Goal: Information Seeking & Learning: Learn about a topic

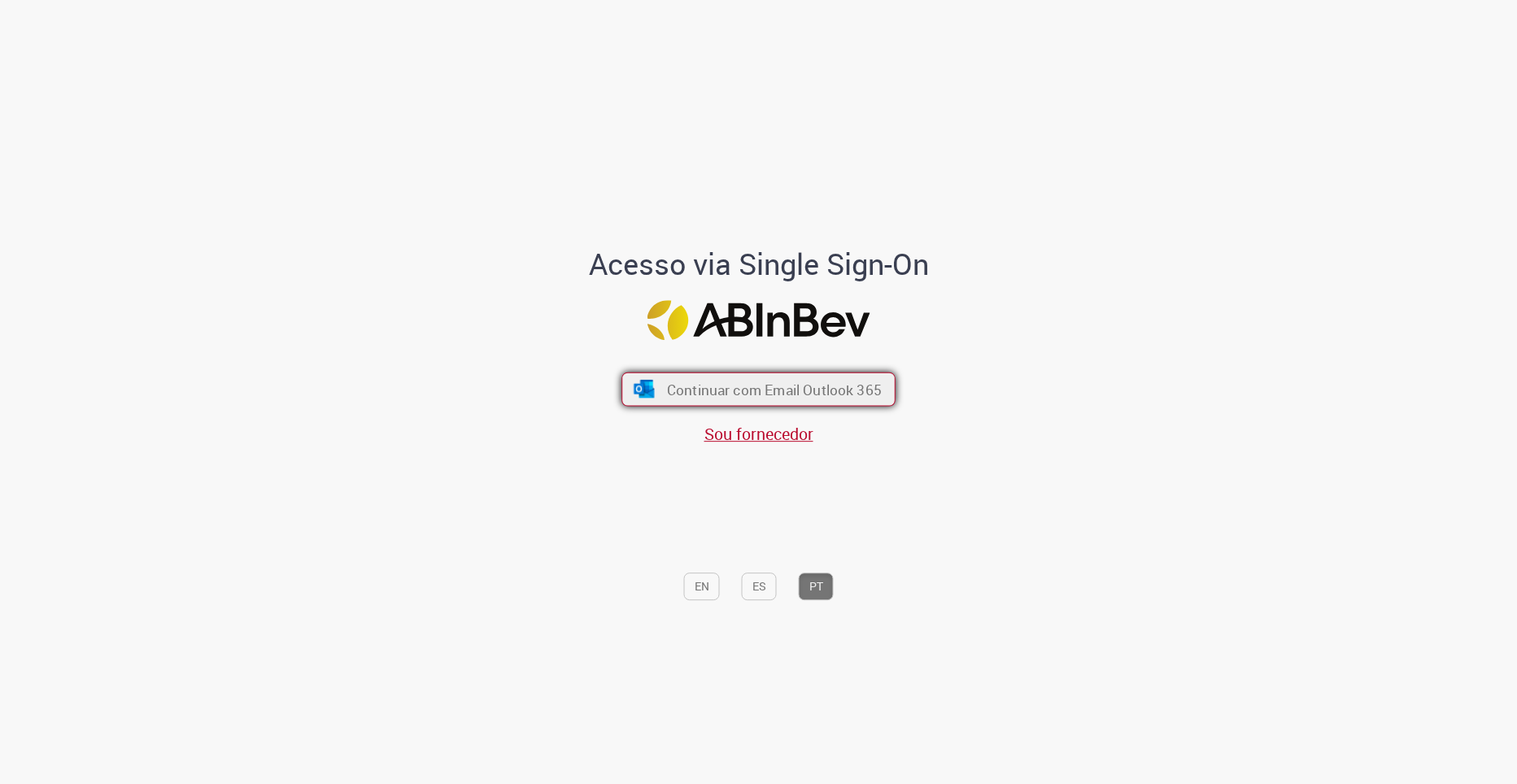
click at [780, 384] on span "Continuar com Email Outlook 365" at bounding box center [774, 389] width 215 height 19
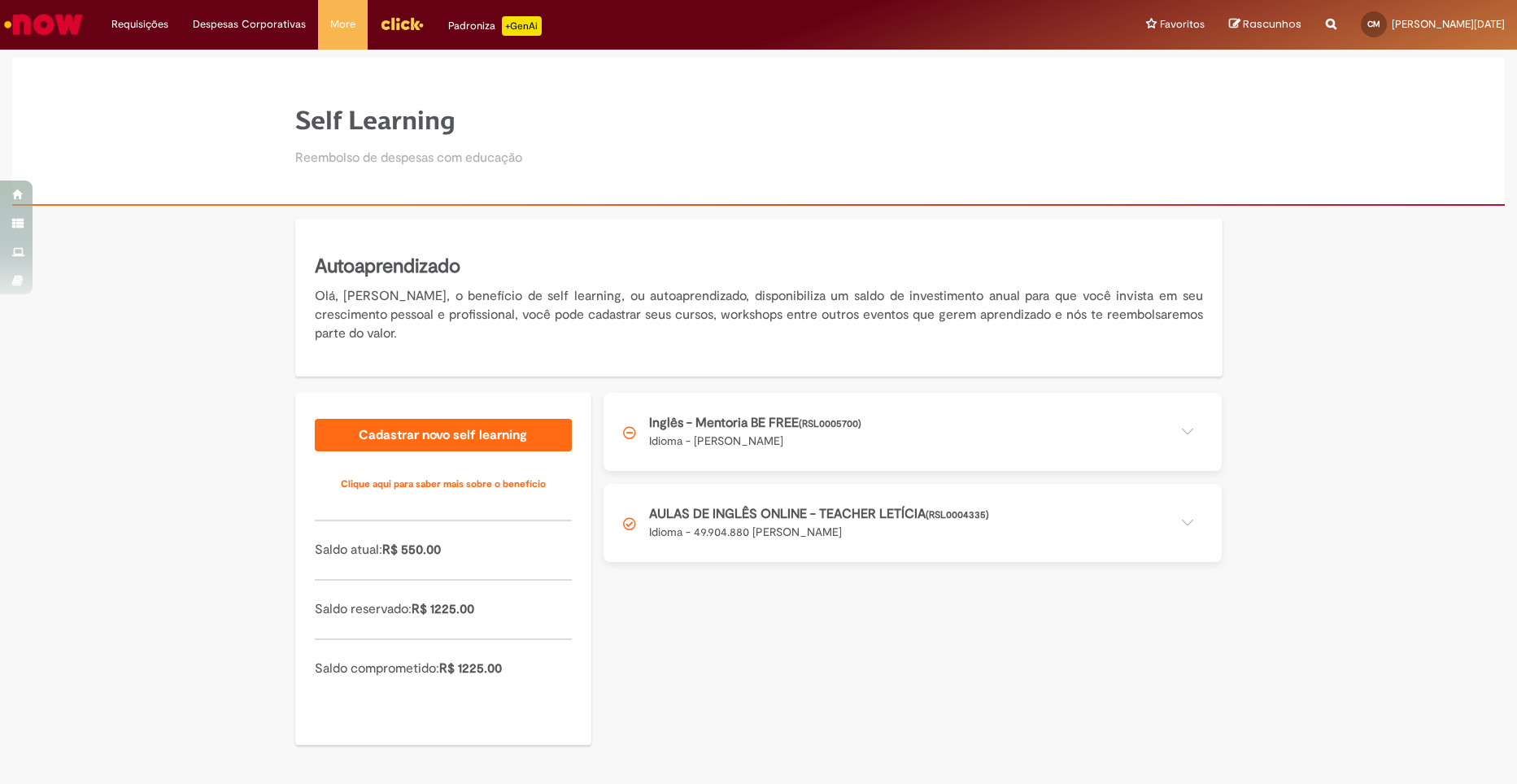
click at [822, 427] on button at bounding box center [913, 431] width 618 height 78
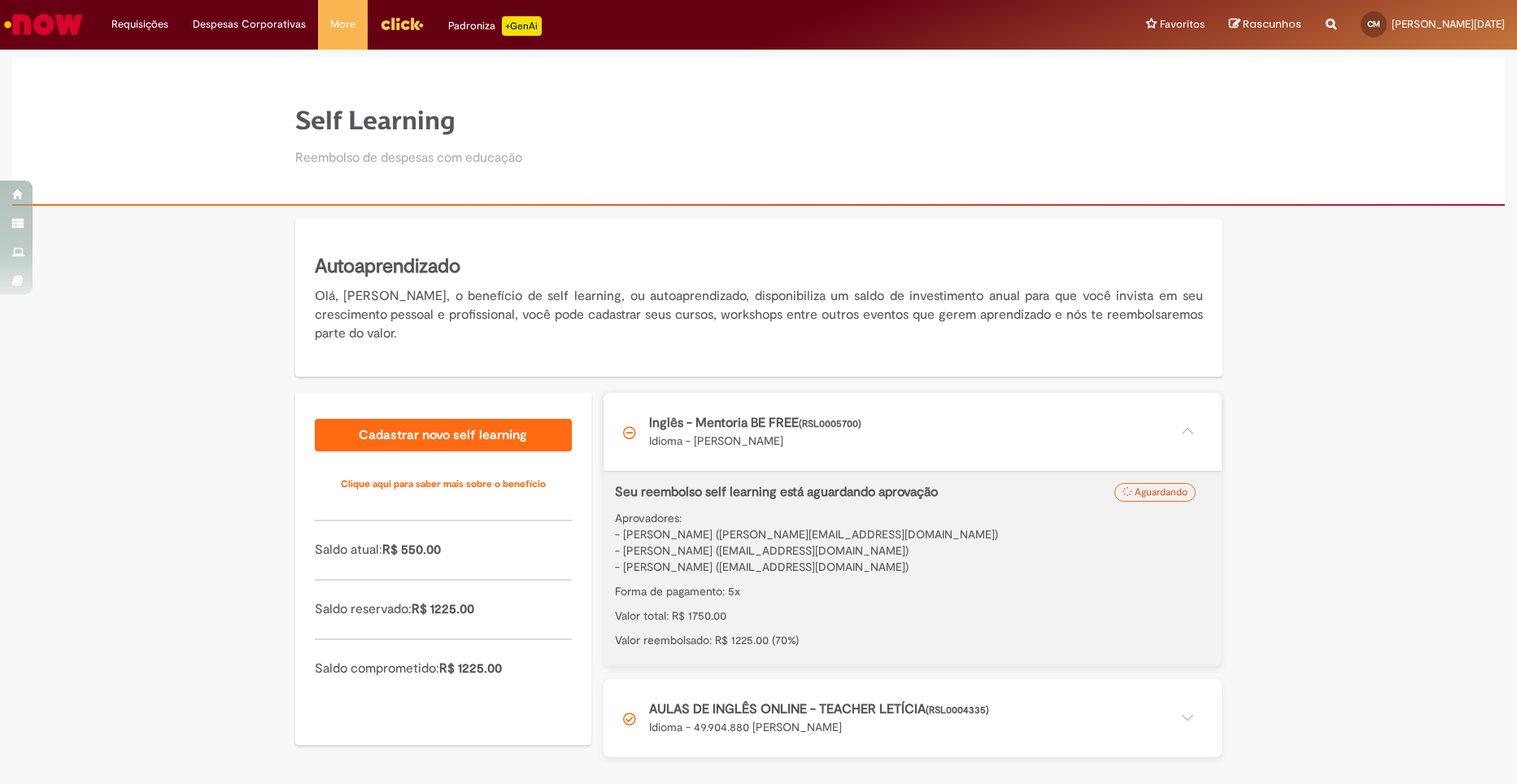
click at [822, 427] on button at bounding box center [913, 431] width 618 height 78
